Goal: Task Accomplishment & Management: Complete application form

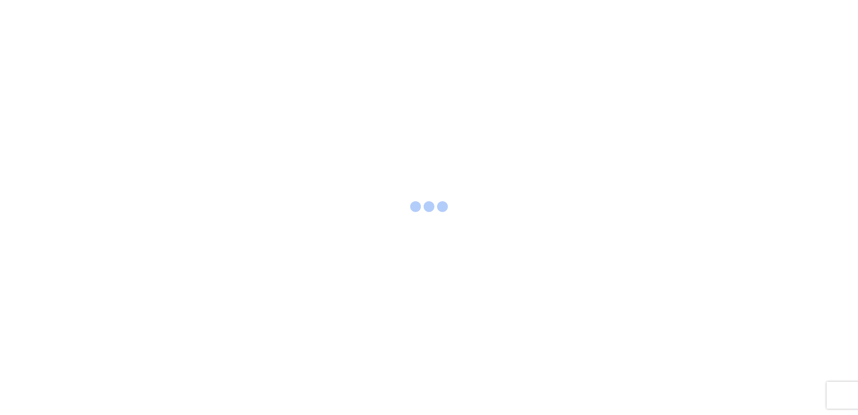
select select "FULL"
select select "LBS"
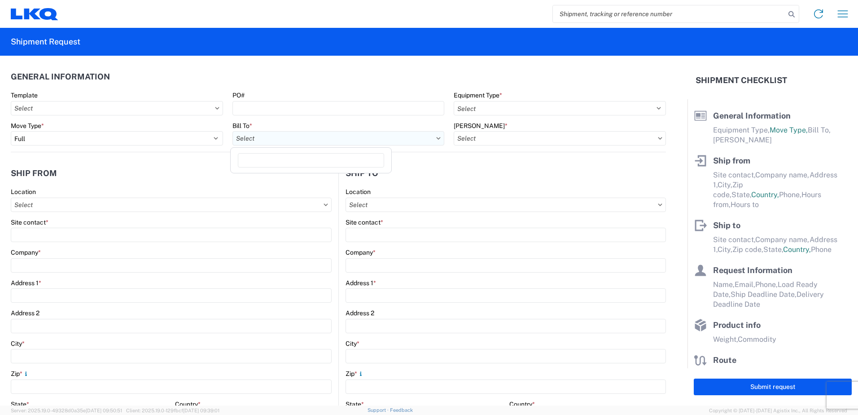
click at [398, 140] on input "text" at bounding box center [338, 138] width 212 height 14
type input "1760"
click at [327, 176] on div "1760 - LKQ Best Core" at bounding box center [310, 178] width 157 height 14
type input "1760 - LKQ Best Core"
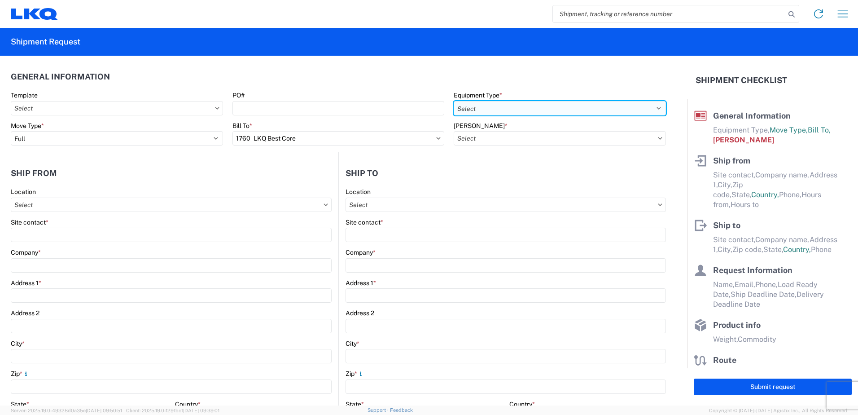
click at [572, 106] on select "Select 53’ Dry Van Flatbed Dropdeck (van) Lowboy (flatbed) Rail" at bounding box center [560, 108] width 212 height 14
select select "STDV"
click at [454, 101] on select "Select 53’ Dry Van Flatbed Dropdeck (van) Lowboy (flatbed) Rail" at bounding box center [560, 108] width 212 height 14
click at [497, 142] on input "text" at bounding box center [560, 138] width 212 height 14
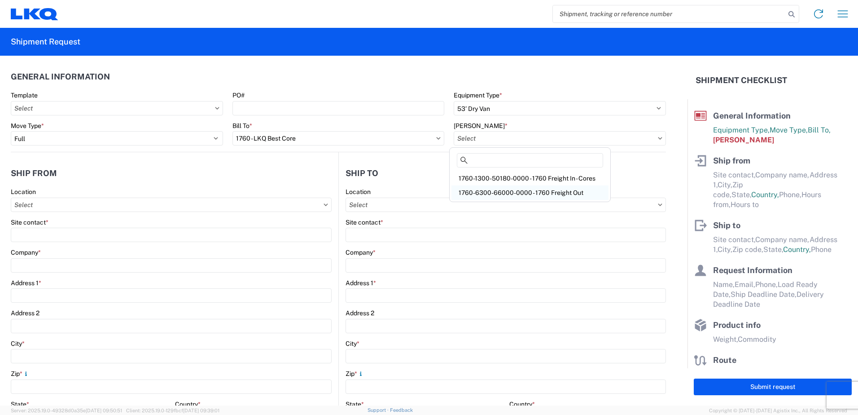
click at [497, 190] on div "1760-6300-66000-0000 - 1760 Freight Out" at bounding box center [529, 192] width 157 height 14
type input "1760-6300-66000-0000 - 1760 Freight Out"
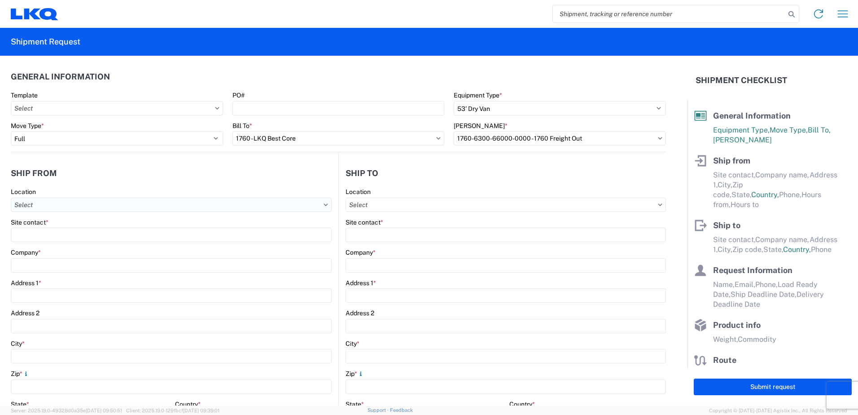
click at [29, 205] on input "text" at bounding box center [171, 204] width 321 height 14
type input "1760"
click at [45, 243] on div "1760 - LKQ Best Core" at bounding box center [91, 244] width 157 height 14
type input "1760 - LKQ Best Core"
type input "LKQ Corporation"
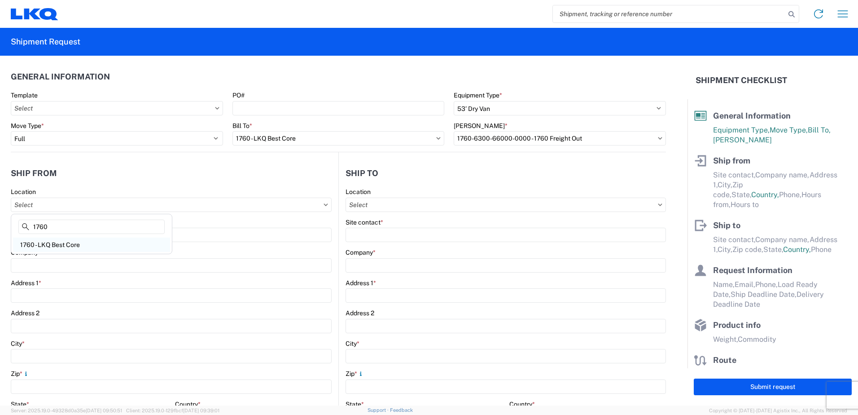
type input "[STREET_ADDRESS]"
type input "[GEOGRAPHIC_DATA]"
type input "77038"
select select "[GEOGRAPHIC_DATA]"
select select "US"
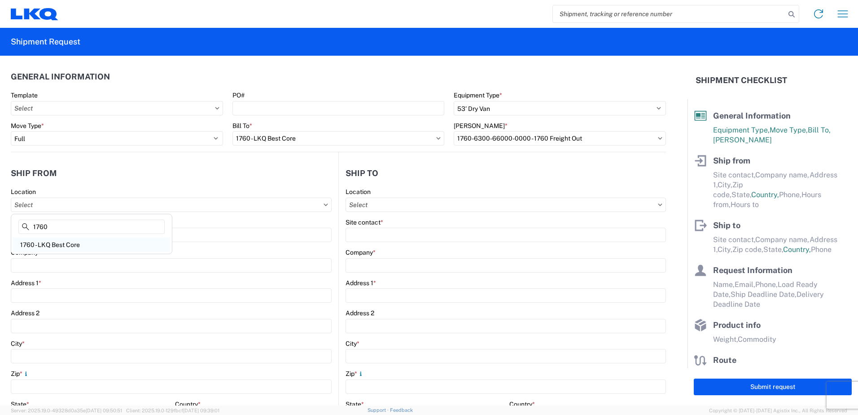
type input "[PHONE_NUMBER]"
type input "06:00"
type input "14:30"
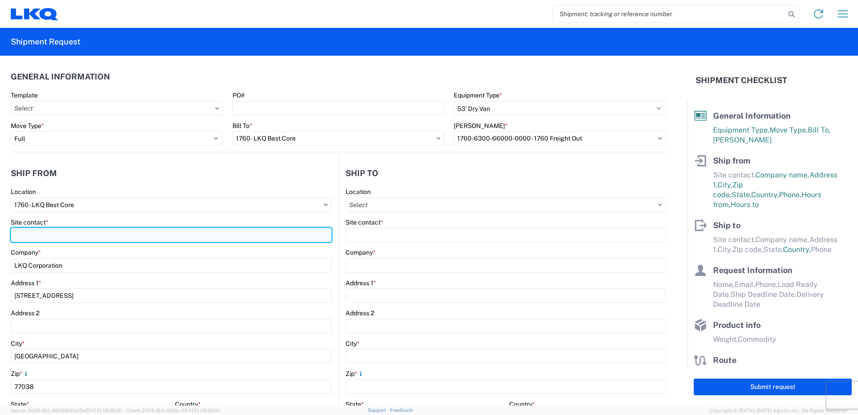
click at [29, 236] on input "Site contact *" at bounding box center [171, 234] width 321 height 14
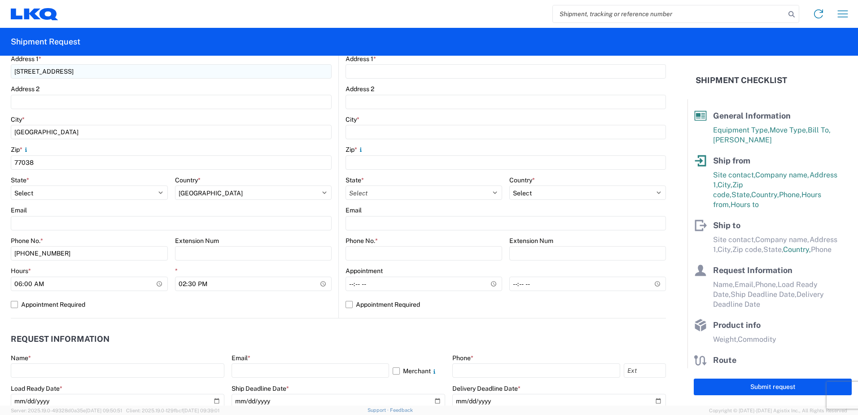
scroll to position [224, 0]
type input "[PERSON_NAME]"
click at [20, 283] on input "06:00" at bounding box center [89, 283] width 157 height 14
type input "07:00"
click at [178, 281] on input "14:30" at bounding box center [253, 283] width 157 height 14
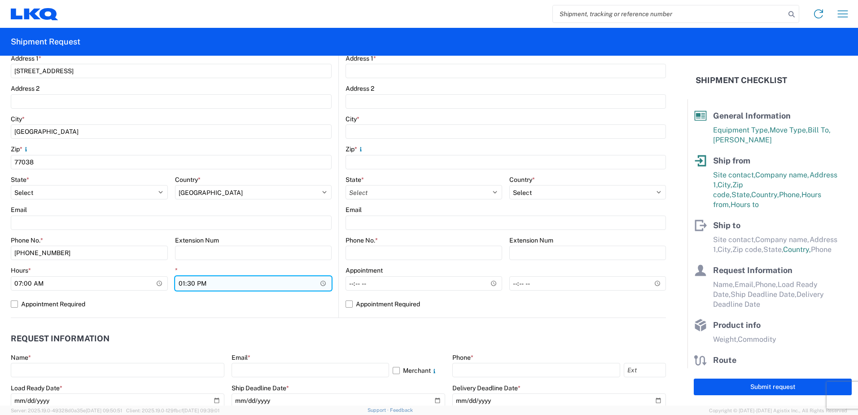
type input "12:30"
click at [303, 304] on label "Appointment Required" at bounding box center [171, 304] width 321 height 14
click at [0, 0] on input "Appointment Required" at bounding box center [0, 0] width 0 height 0
select select "US"
click at [14, 305] on label "Appointment Required" at bounding box center [171, 304] width 321 height 14
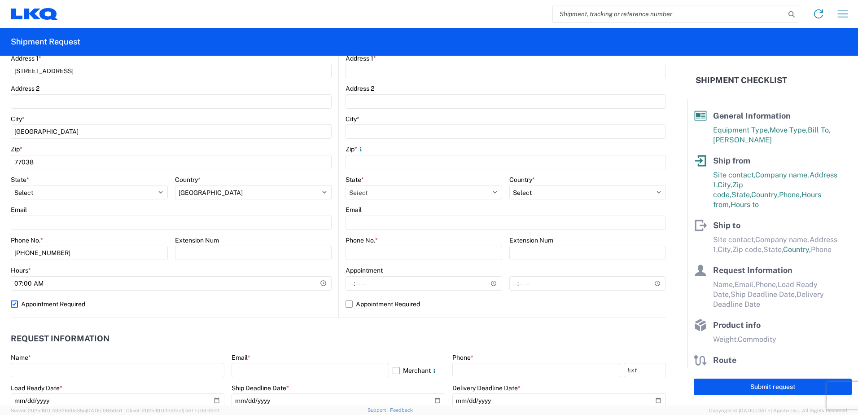
click at [0, 0] on input "Appointment Required" at bounding box center [0, 0] width 0 height 0
select select "US"
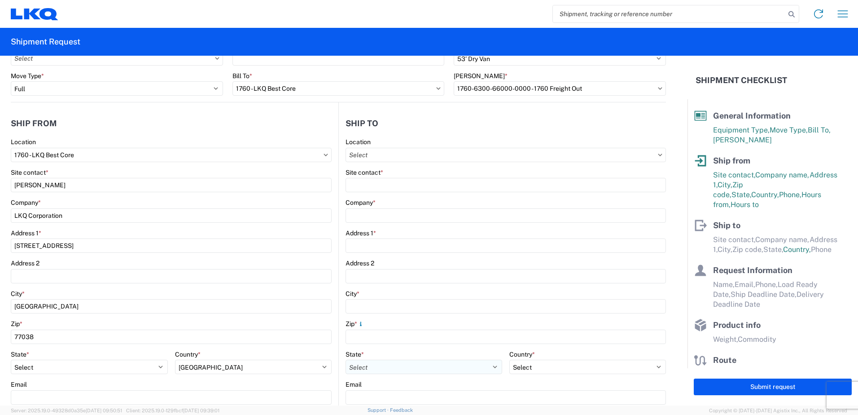
scroll to position [45, 0]
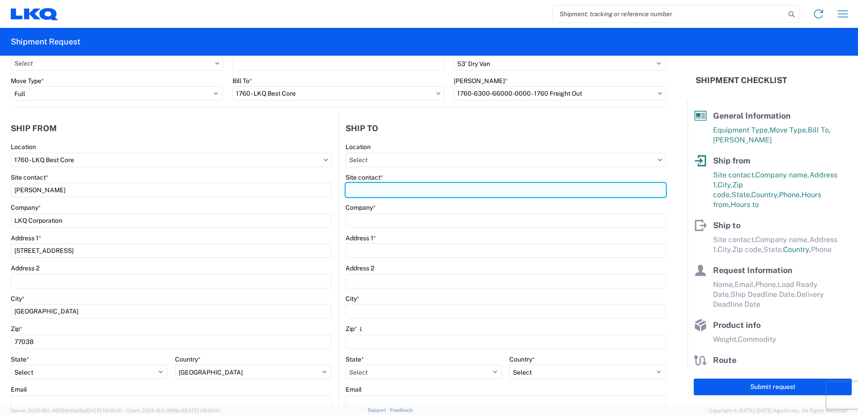
click at [358, 188] on input "Site contact *" at bounding box center [505, 190] width 320 height 14
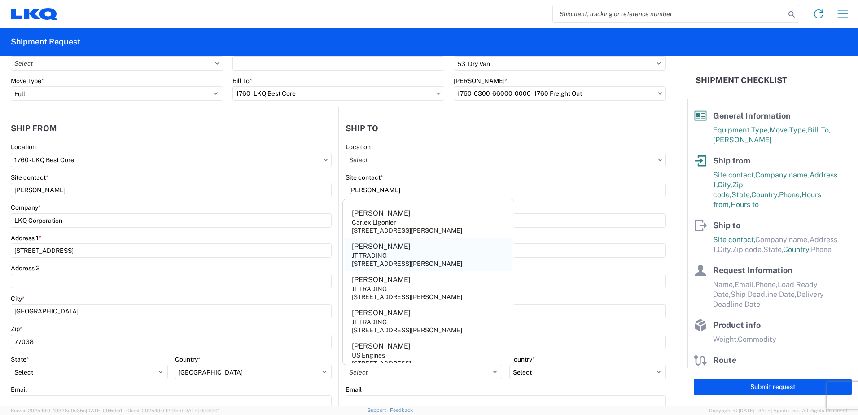
click at [370, 251] on agx-address-suggestion-item "[PERSON_NAME] JT TRADING [STREET_ADDRESS][PERSON_NAME]" at bounding box center [428, 254] width 167 height 33
type input "[PERSON_NAME]"
type input "JT TRADING"
type input "[STREET_ADDRESS][PERSON_NAME]"
type input "[GEOGRAPHIC_DATA]"
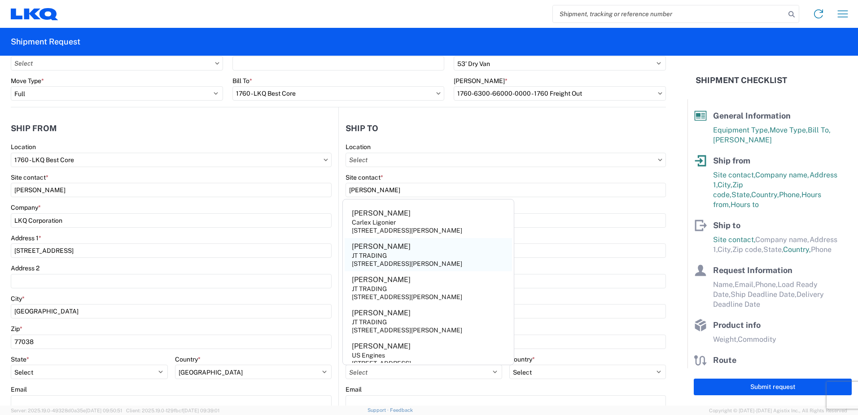
type input "77074"
select select "[GEOGRAPHIC_DATA]"
select select "US"
type input "[PHONE_NUMBER]"
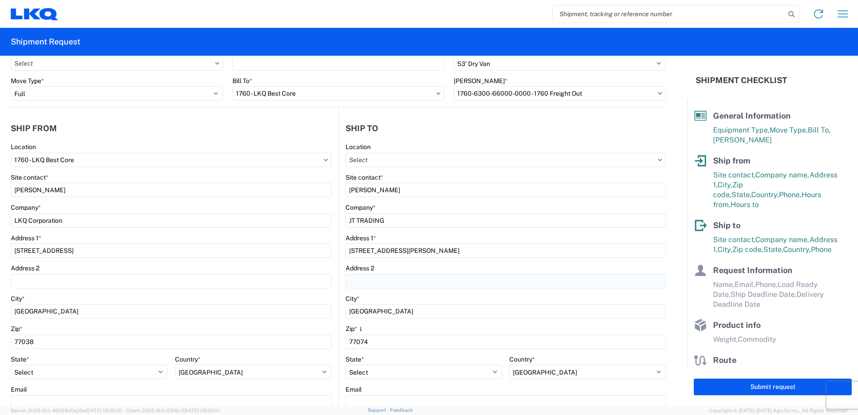
scroll to position [135, 0]
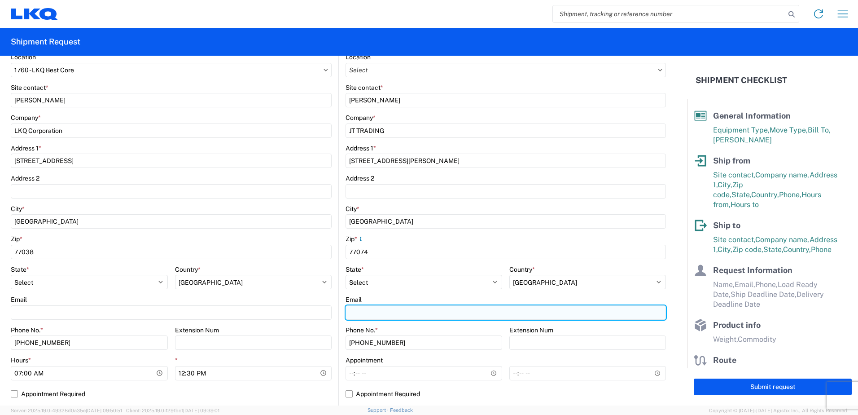
click at [362, 310] on input "Email" at bounding box center [505, 312] width 320 height 14
type input "[EMAIL_ADDRESS][DOMAIN_NAME]"
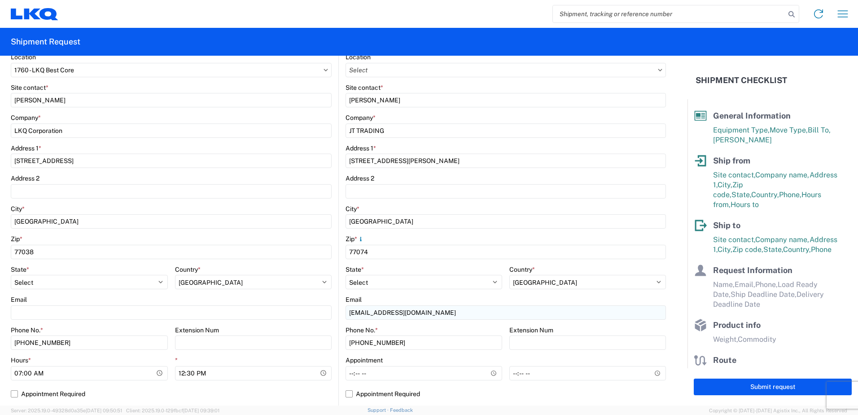
type input "[PERSON_NAME]"
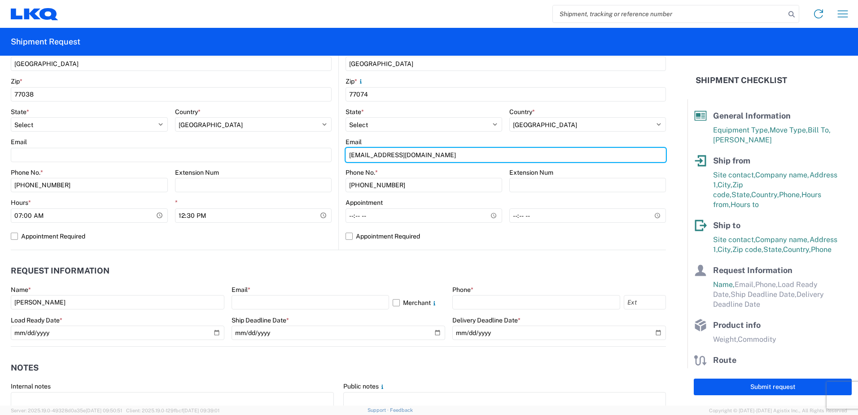
scroll to position [314, 0]
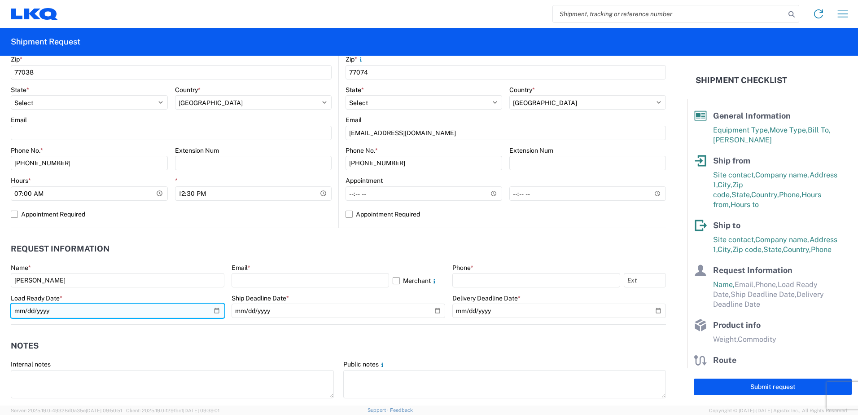
click at [212, 309] on input "date" at bounding box center [118, 310] width 214 height 14
type input "[DATE]"
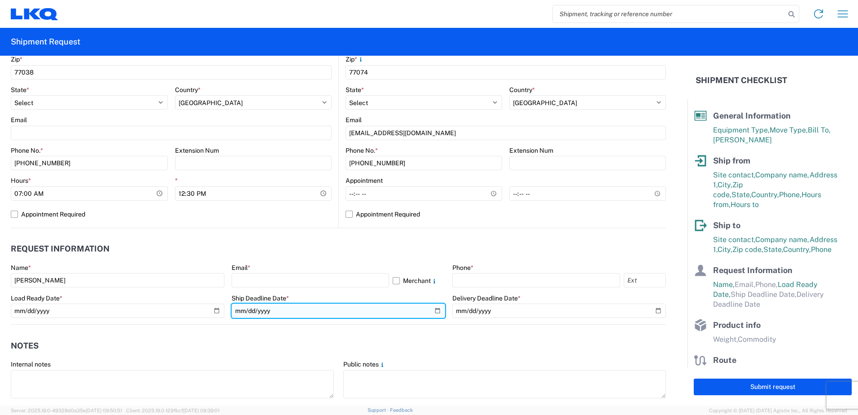
click at [433, 311] on input "date" at bounding box center [338, 310] width 214 height 14
type input "[DATE]"
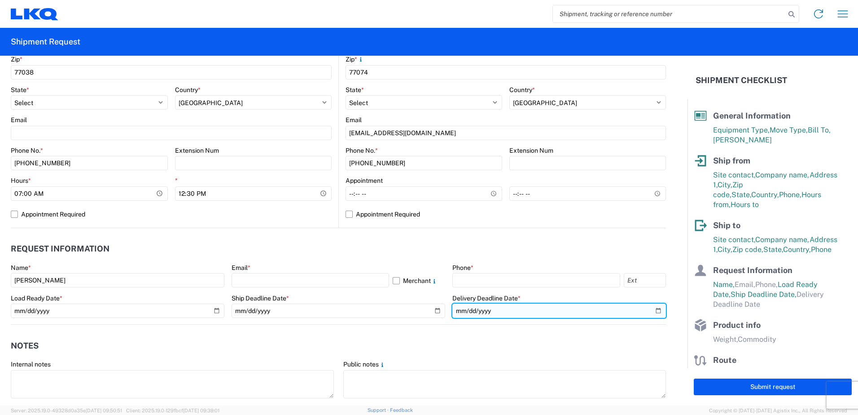
click at [652, 307] on input "date" at bounding box center [559, 310] width 214 height 14
type input "[DATE]"
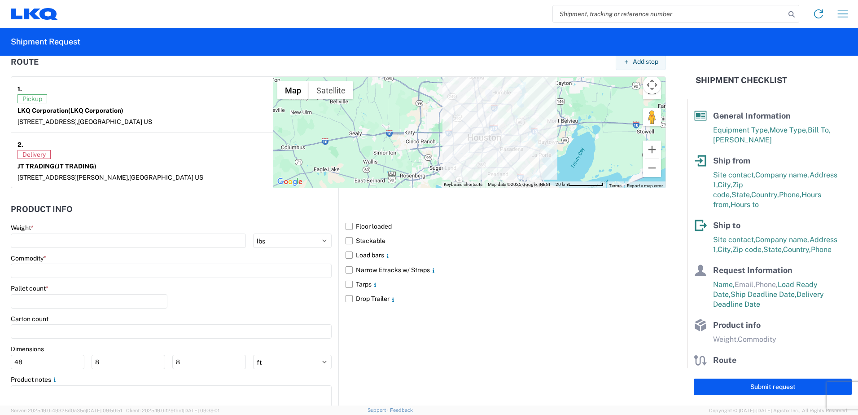
scroll to position [718, 0]
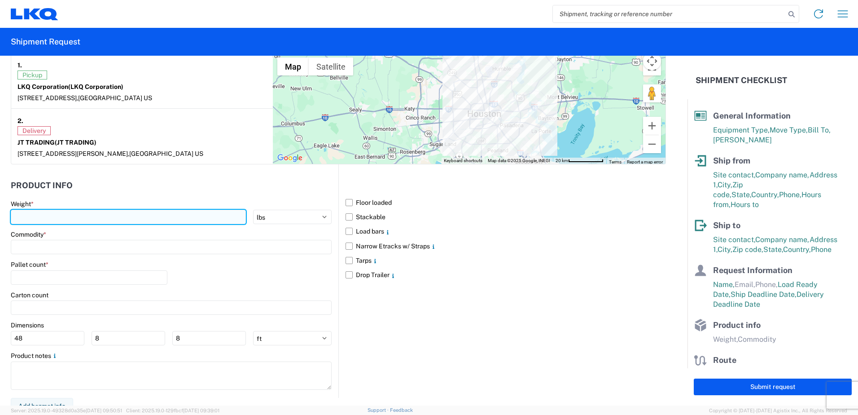
click at [52, 215] on input "number" at bounding box center [128, 217] width 235 height 14
type input "44500"
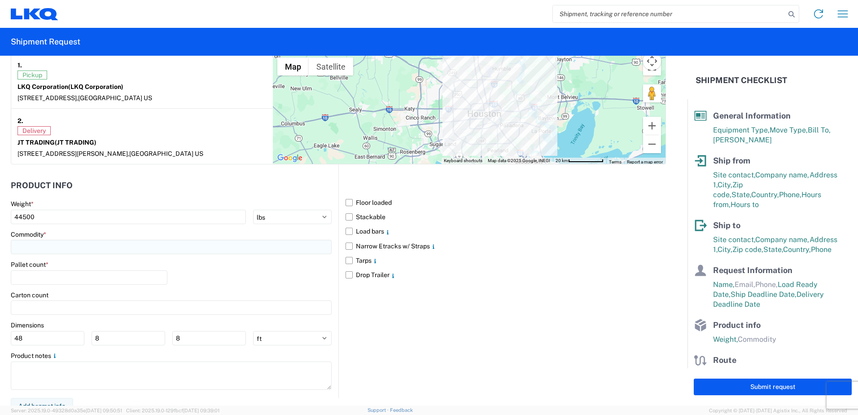
click at [50, 245] on input at bounding box center [171, 247] width 321 height 14
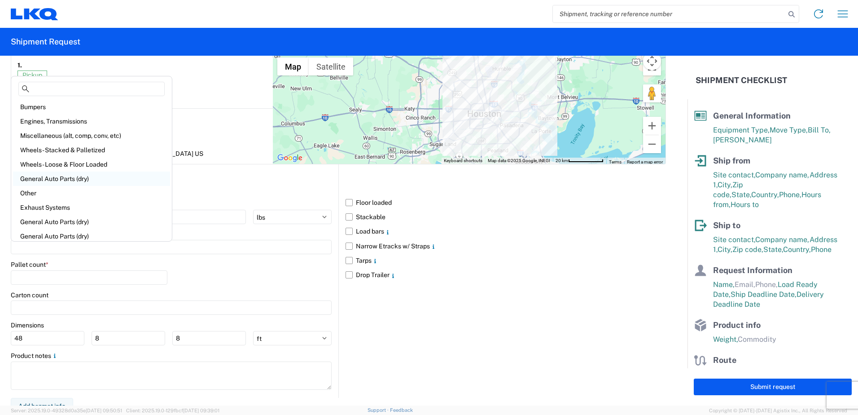
click at [48, 181] on div "General Auto Parts (dry)" at bounding box center [91, 178] width 157 height 14
type input "General Auto Parts (dry)"
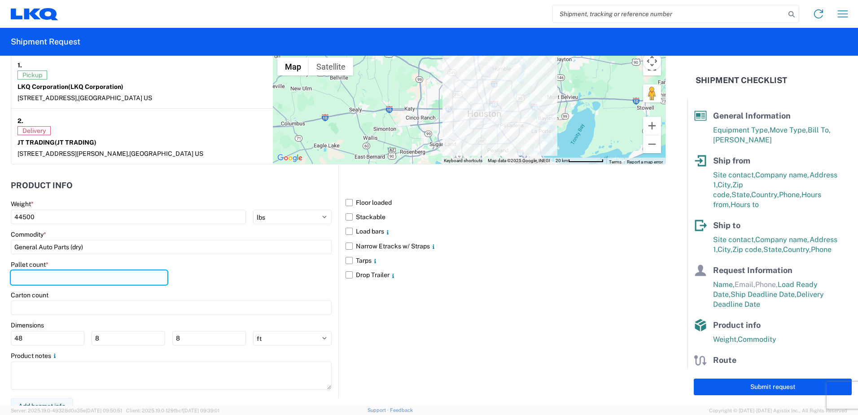
click at [36, 274] on input "number" at bounding box center [89, 277] width 157 height 14
type input "24"
click at [376, 204] on label "Floor loaded" at bounding box center [505, 202] width 320 height 14
click at [0, 0] on input "Floor loaded" at bounding box center [0, 0] width 0 height 0
click at [373, 216] on label "Stackable" at bounding box center [505, 217] width 320 height 14
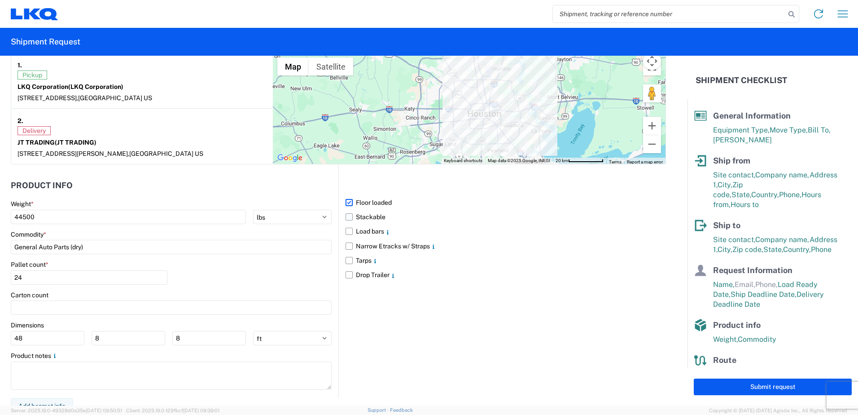
click at [0, 0] on input "Stackable" at bounding box center [0, 0] width 0 height 0
click at [748, 390] on button "Submit request" at bounding box center [773, 386] width 158 height 17
select select "[GEOGRAPHIC_DATA]"
select select "US"
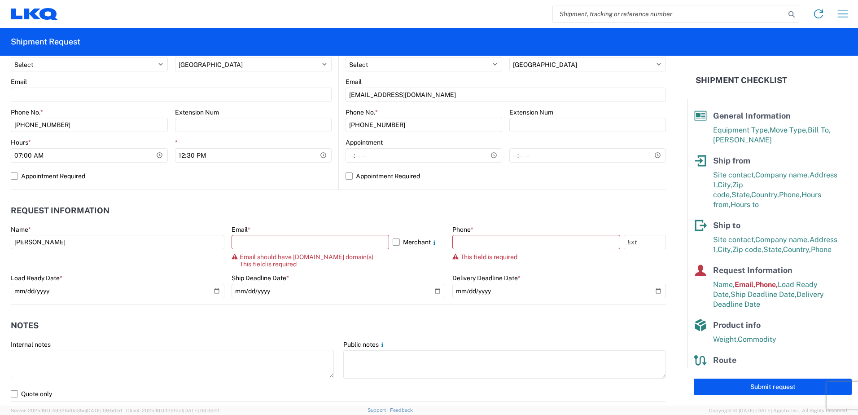
scroll to position [332, 0]
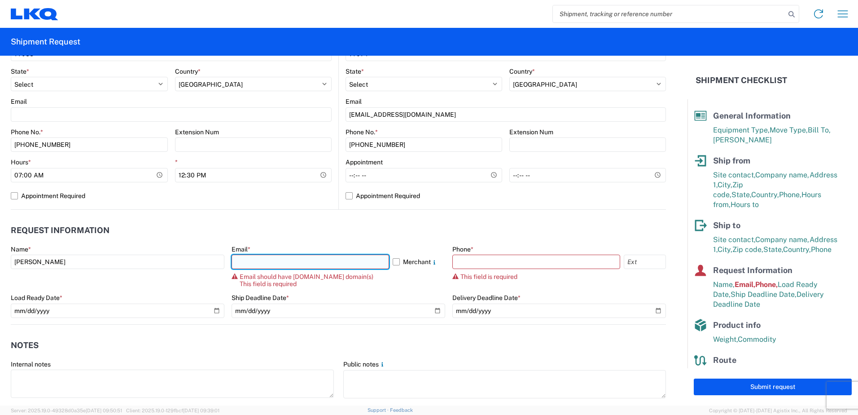
click at [250, 258] on input "text" at bounding box center [309, 261] width 157 height 14
type input "[EMAIL_ADDRESS][DOMAIN_NAME]"
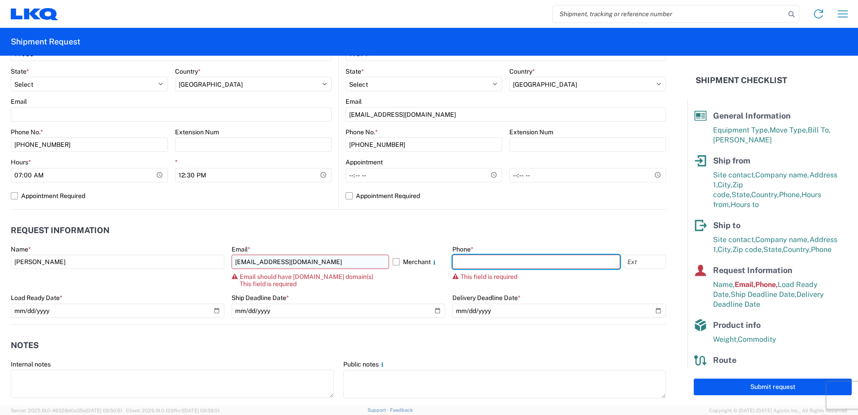
type input "2818861028"
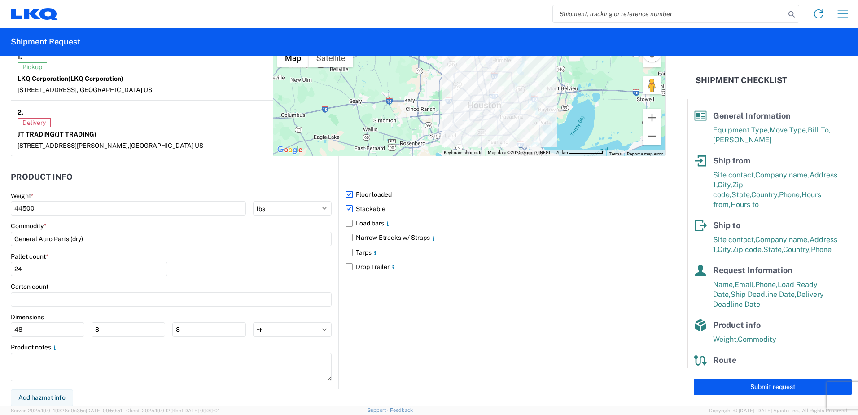
scroll to position [726, 0]
click at [729, 382] on button "Submit request" at bounding box center [773, 386] width 158 height 17
